Goal: Information Seeking & Learning: Learn about a topic

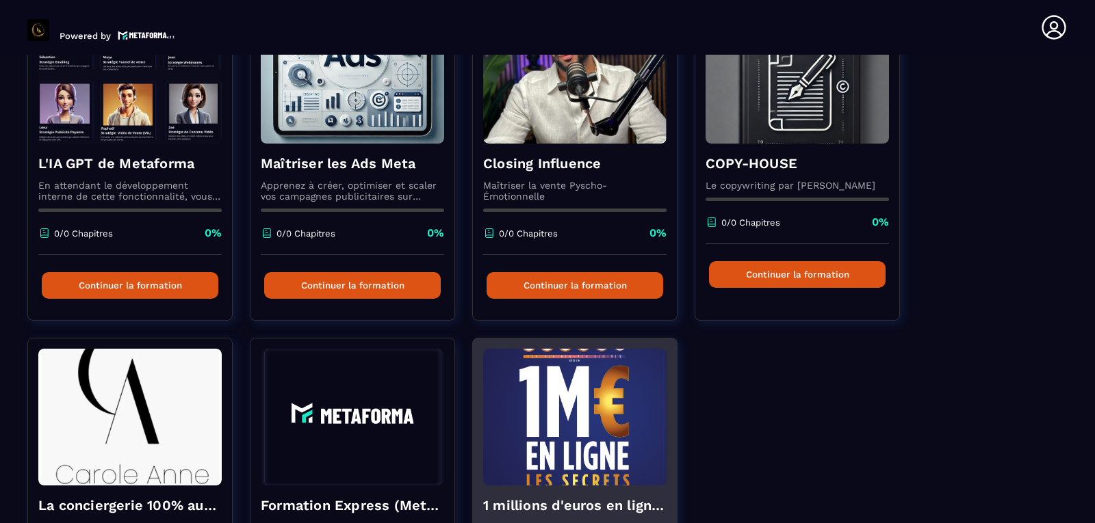
scroll to position [274, 0]
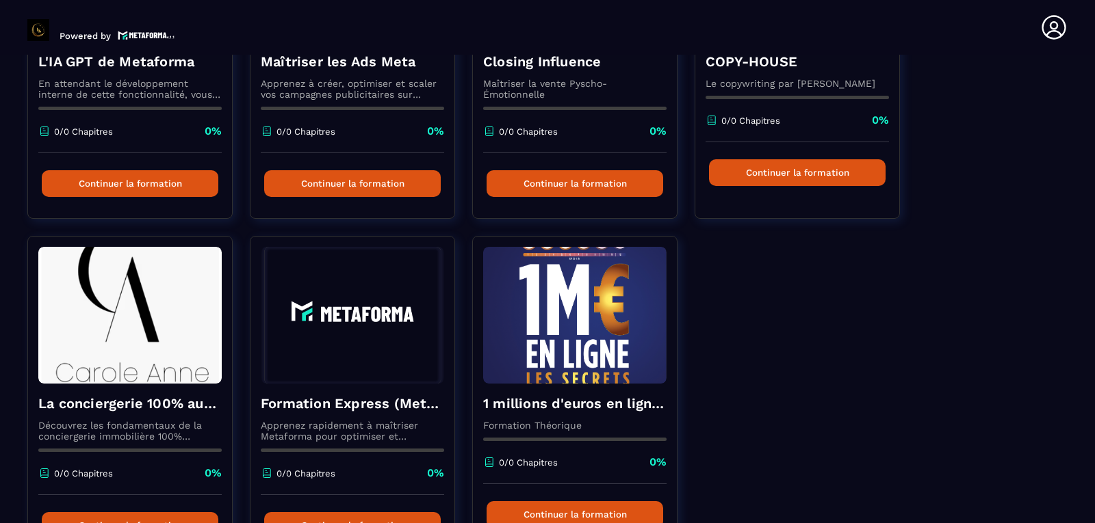
click at [822, 392] on div "L'IA GPT de Metaforma En attendant le développement interne de cette fonctionna…" at bounding box center [547, 236] width 1040 height 684
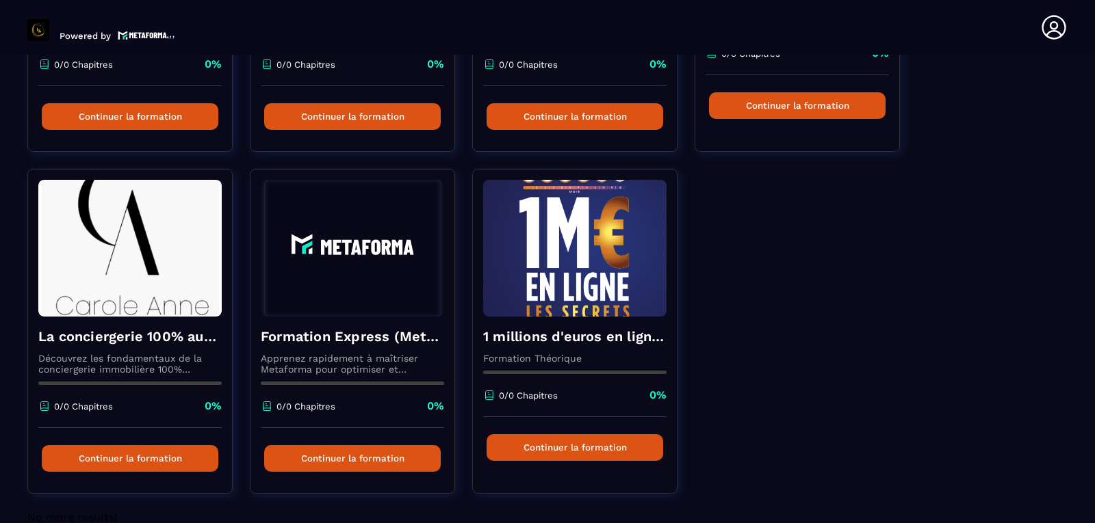
scroll to position [367, 0]
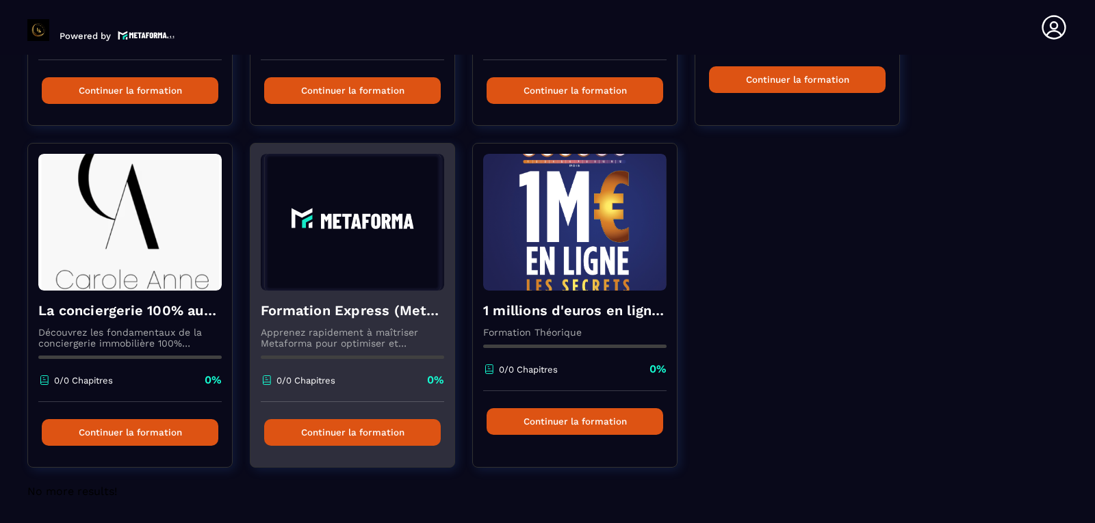
click at [356, 435] on button "Continuer la formation" at bounding box center [352, 432] width 177 height 27
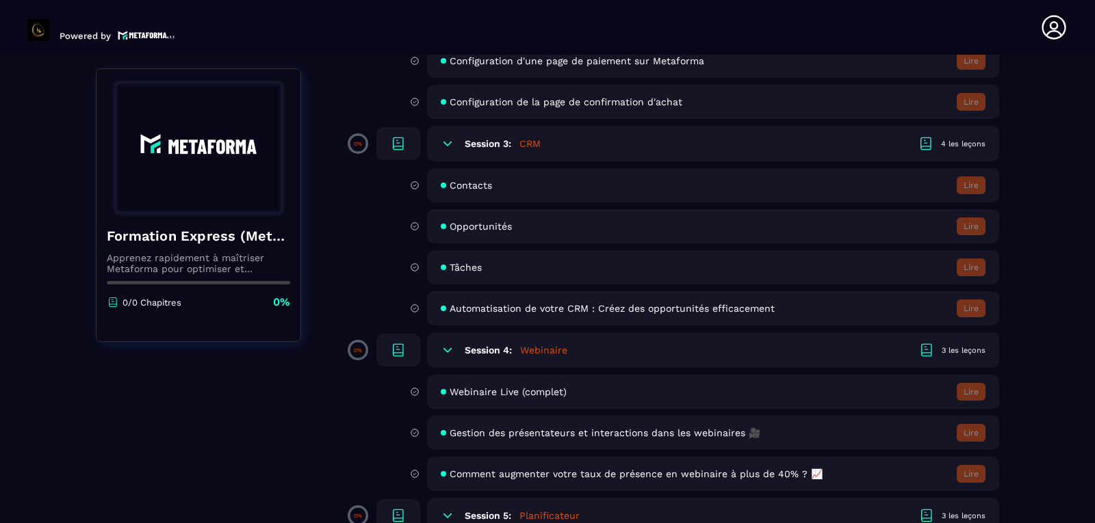
scroll to position [296, 0]
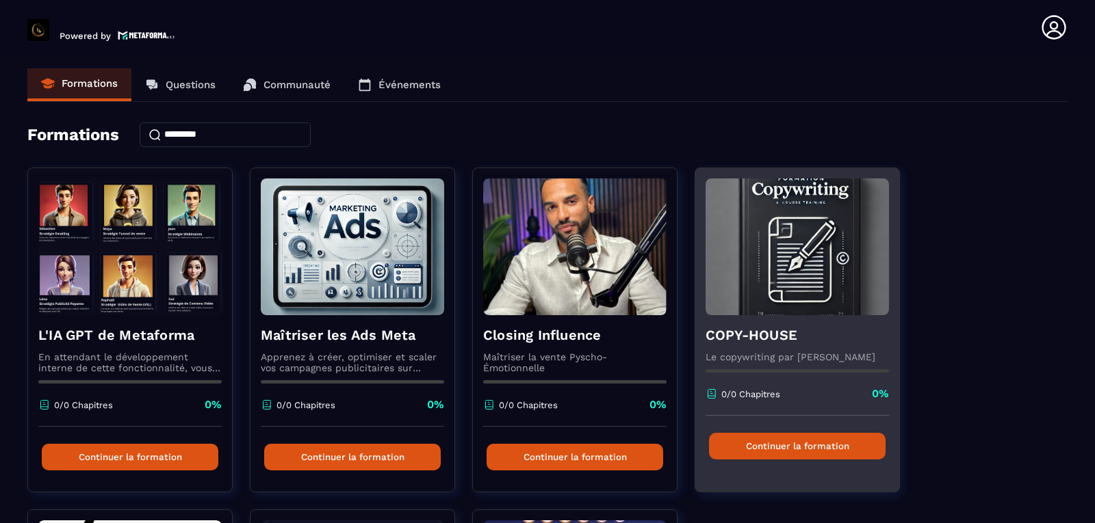
click at [827, 253] on img at bounding box center [796, 247] width 183 height 137
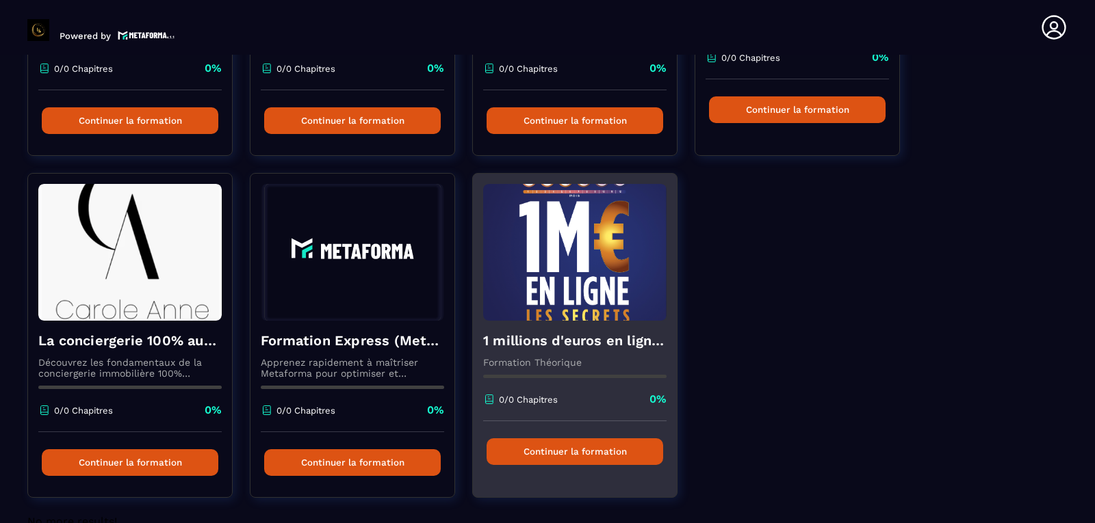
scroll to position [367, 0]
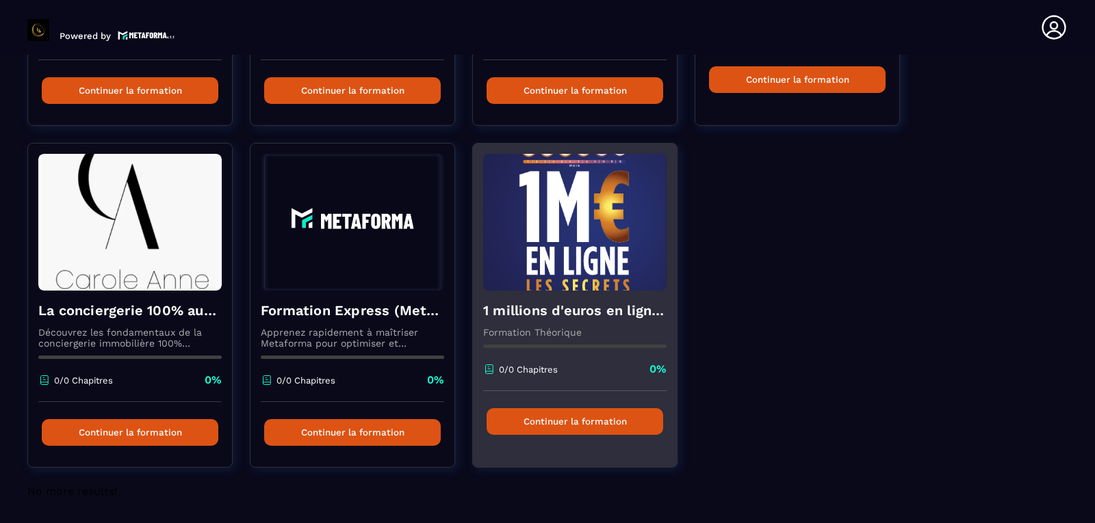
click at [540, 335] on p "Formation Théorique" at bounding box center [574, 332] width 183 height 11
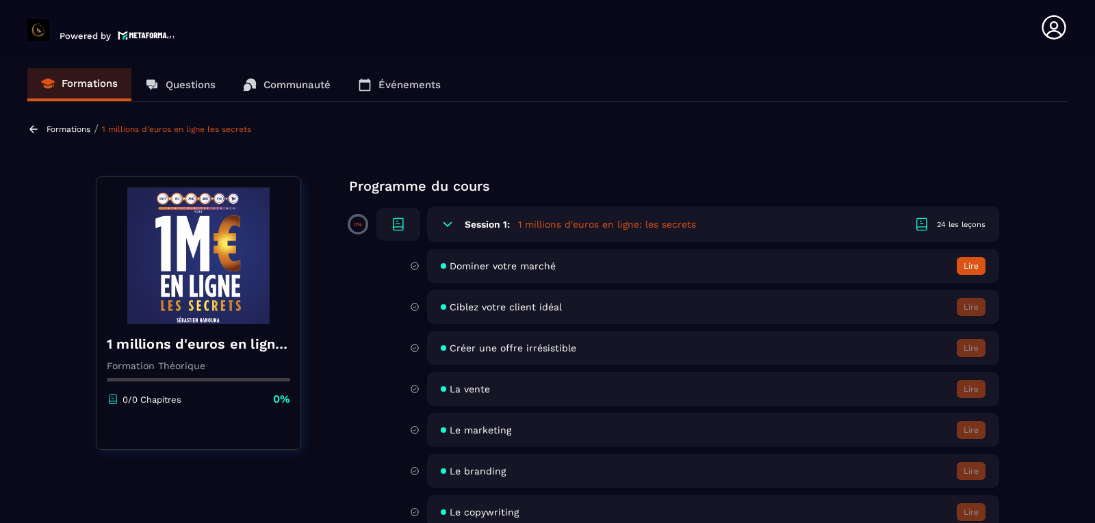
scroll to position [137, 0]
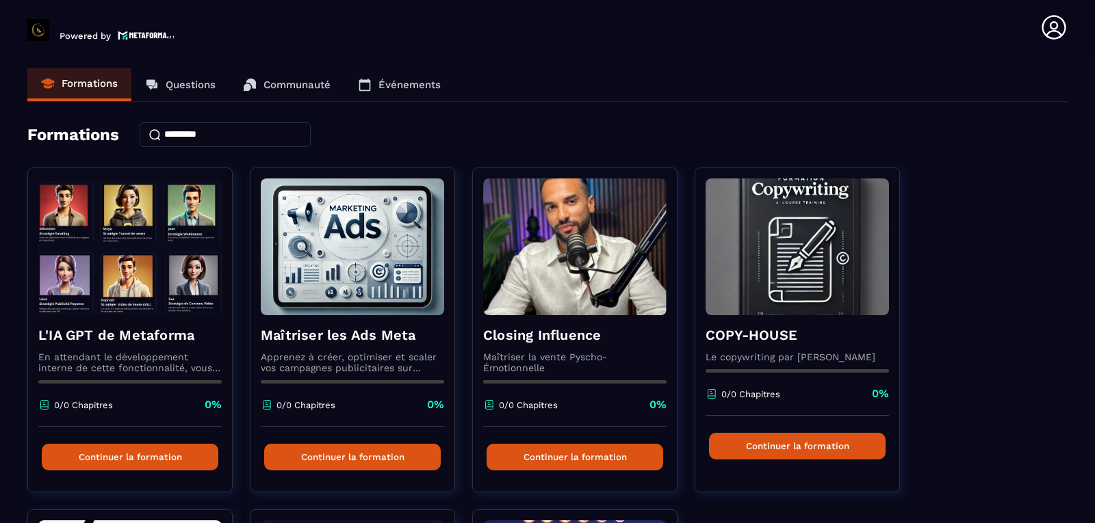
click at [398, 85] on p "Événements" at bounding box center [409, 85] width 62 height 12
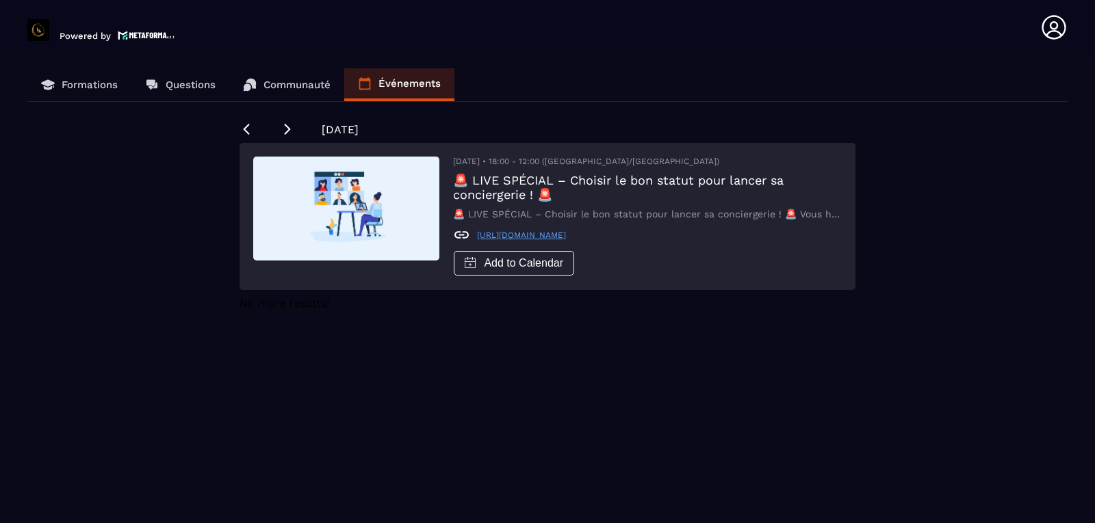
click at [313, 86] on p "Communauté" at bounding box center [296, 85] width 67 height 12
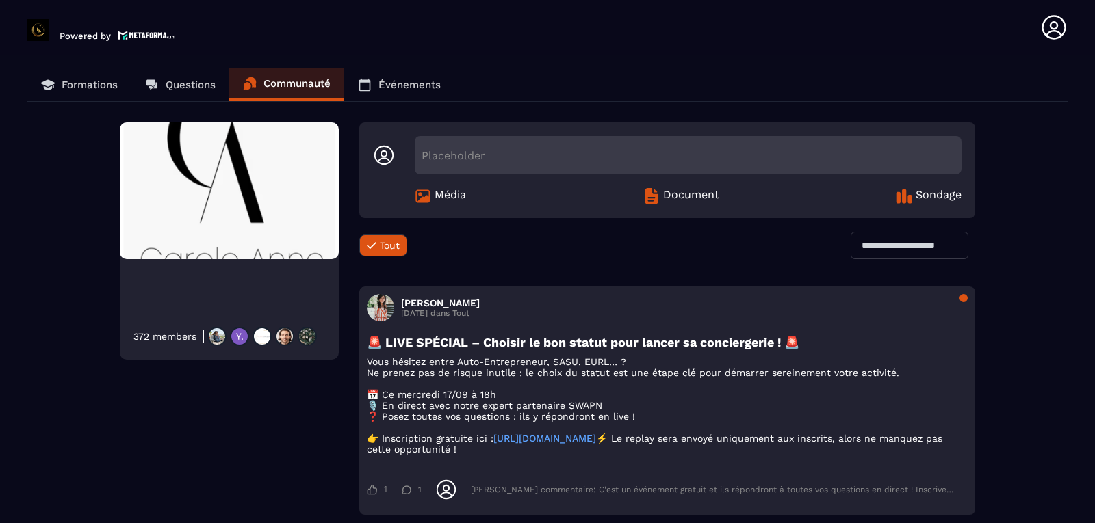
click at [183, 85] on p "Questions" at bounding box center [191, 85] width 50 height 12
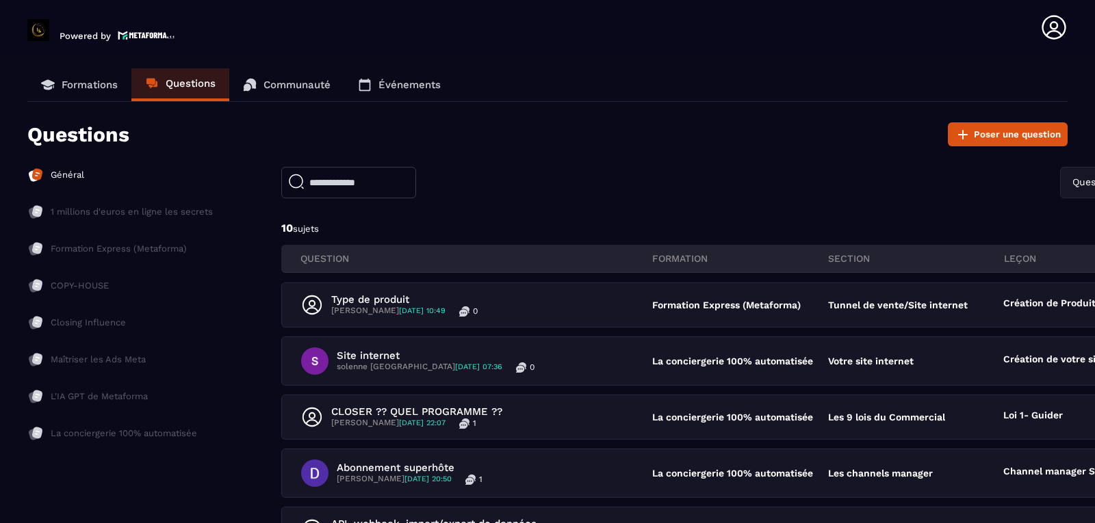
click at [92, 83] on p "Formations" at bounding box center [90, 85] width 56 height 12
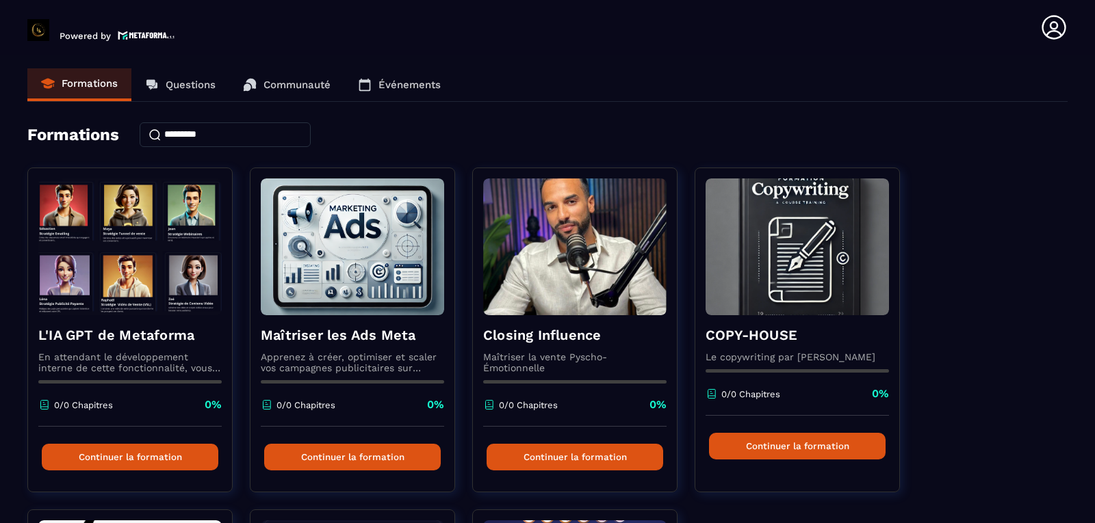
click at [975, 148] on div "Formations Questions Communauté Événements Formations L'IA GPT de Metaforma En …" at bounding box center [547, 475] width 1040 height 814
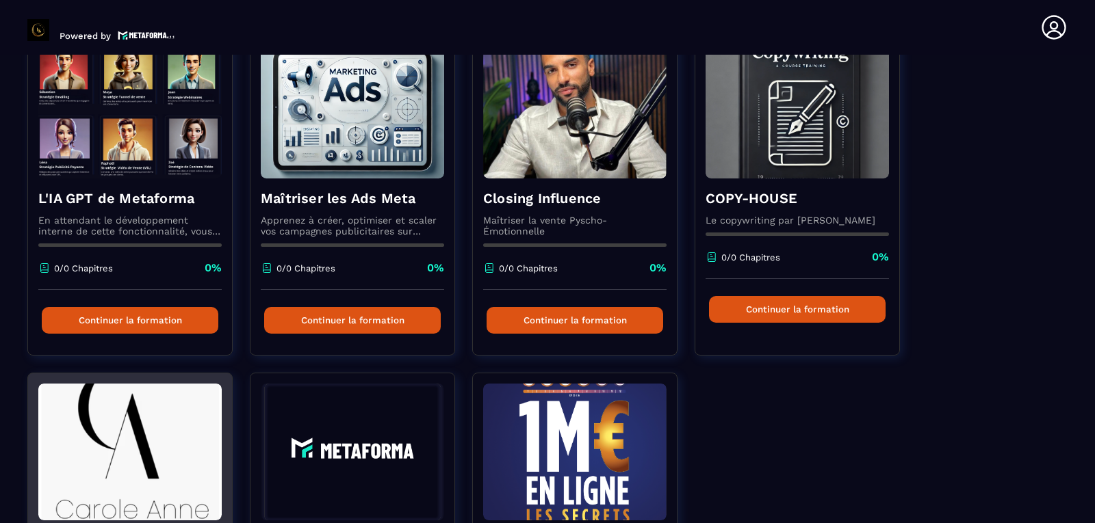
scroll to position [367, 0]
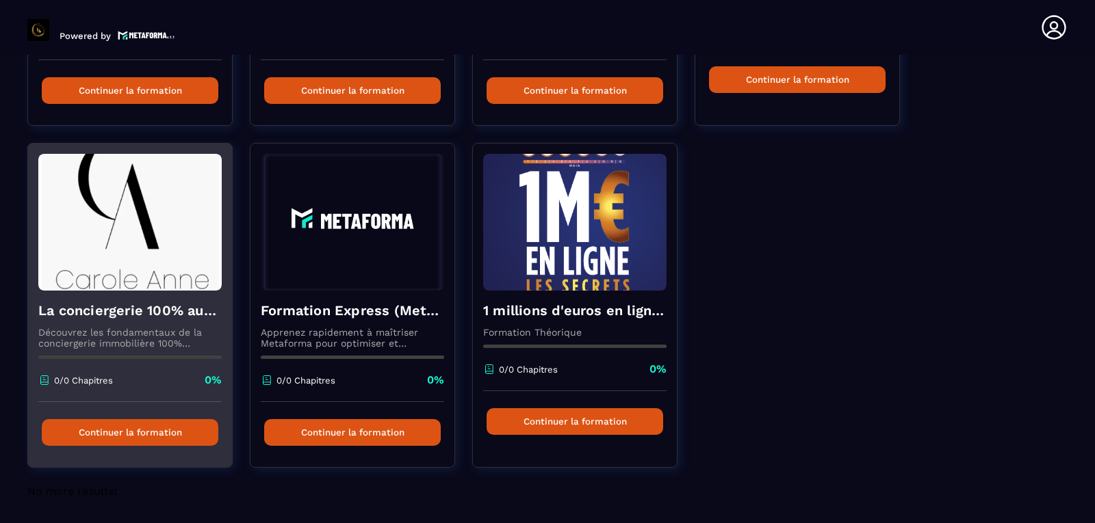
click at [146, 429] on button "Continuer la formation" at bounding box center [130, 432] width 177 height 27
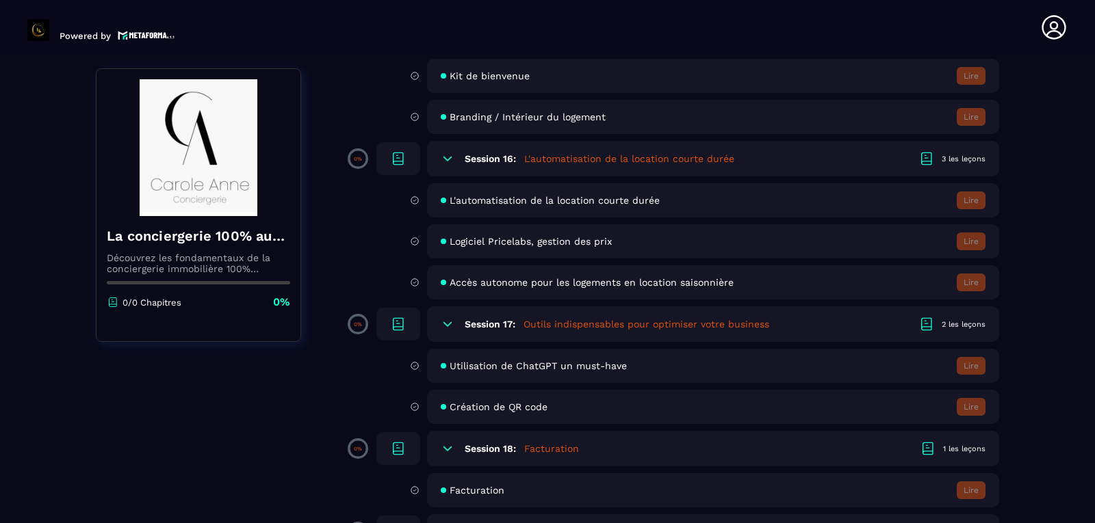
scroll to position [2437, 0]
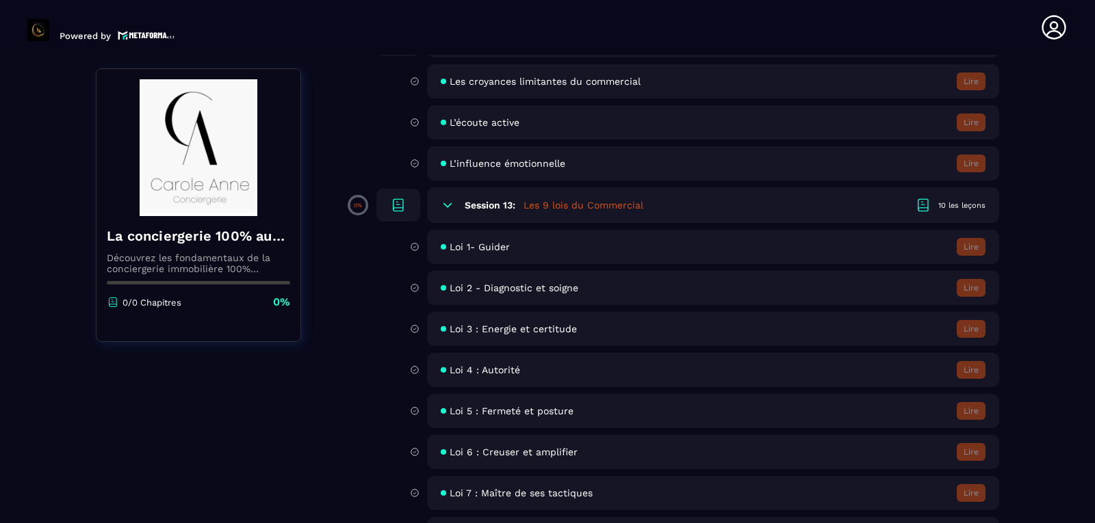
scroll to position [1615, 0]
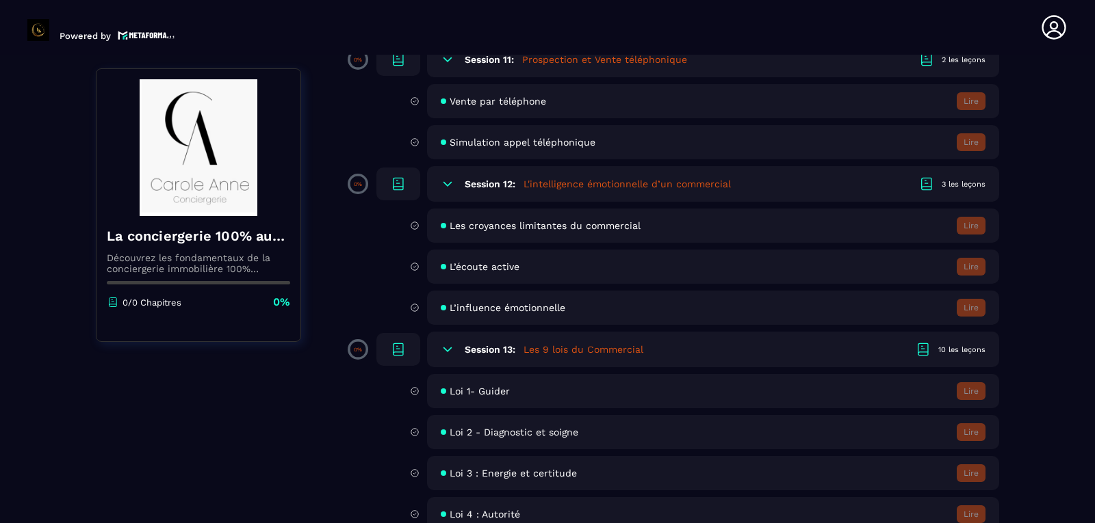
click at [1043, 21] on icon at bounding box center [1053, 27] width 24 height 24
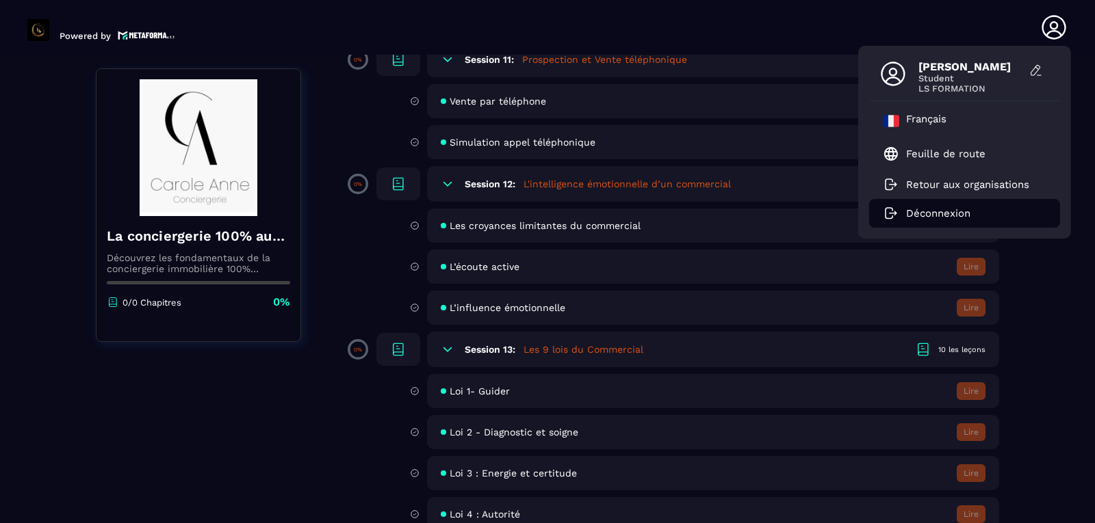
click at [947, 210] on p "Déconnexion" at bounding box center [938, 213] width 64 height 12
